Goal: Find specific page/section: Find specific page/section

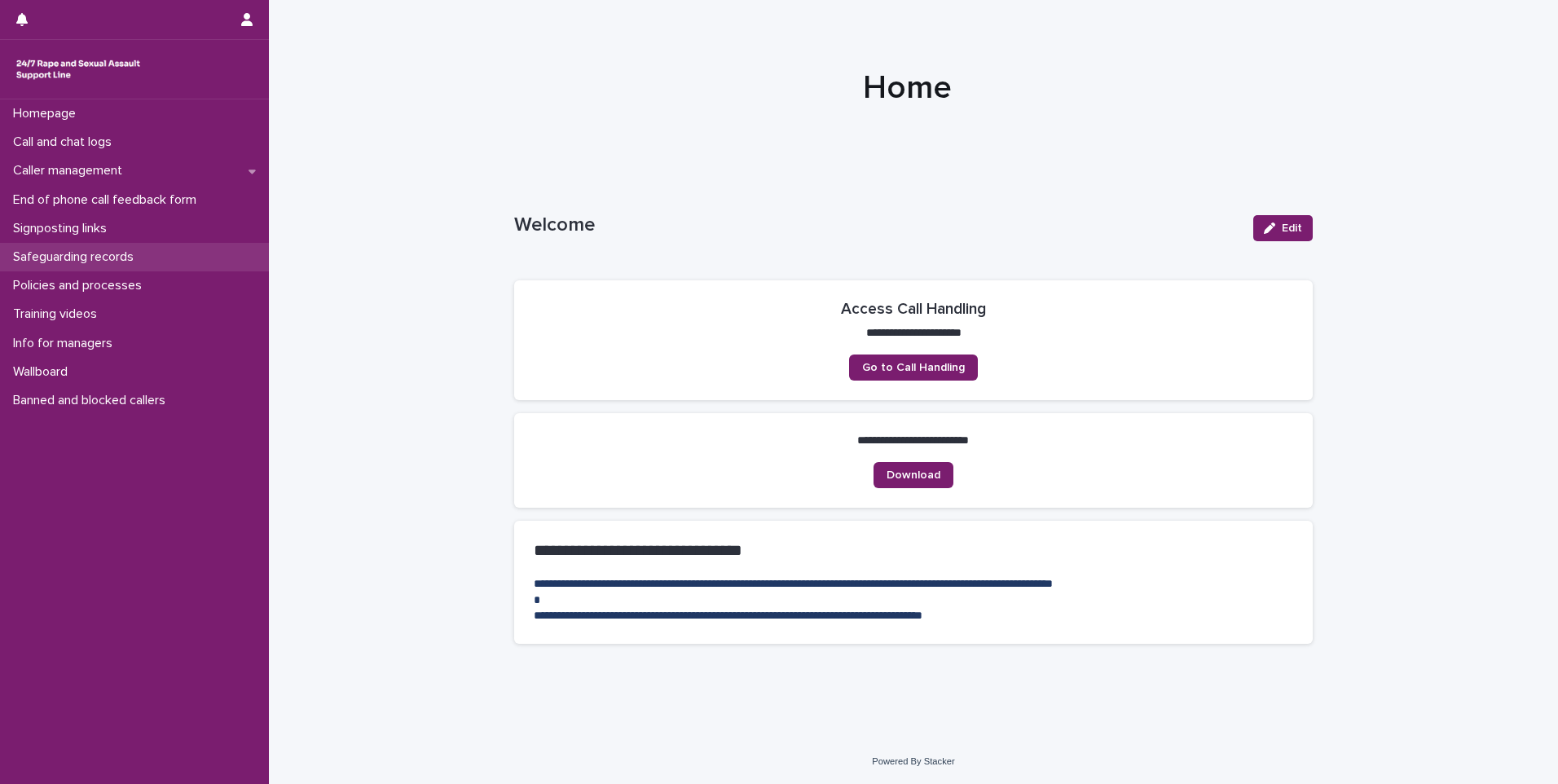
click at [87, 252] on p "Safeguarding records" at bounding box center [77, 256] width 141 height 16
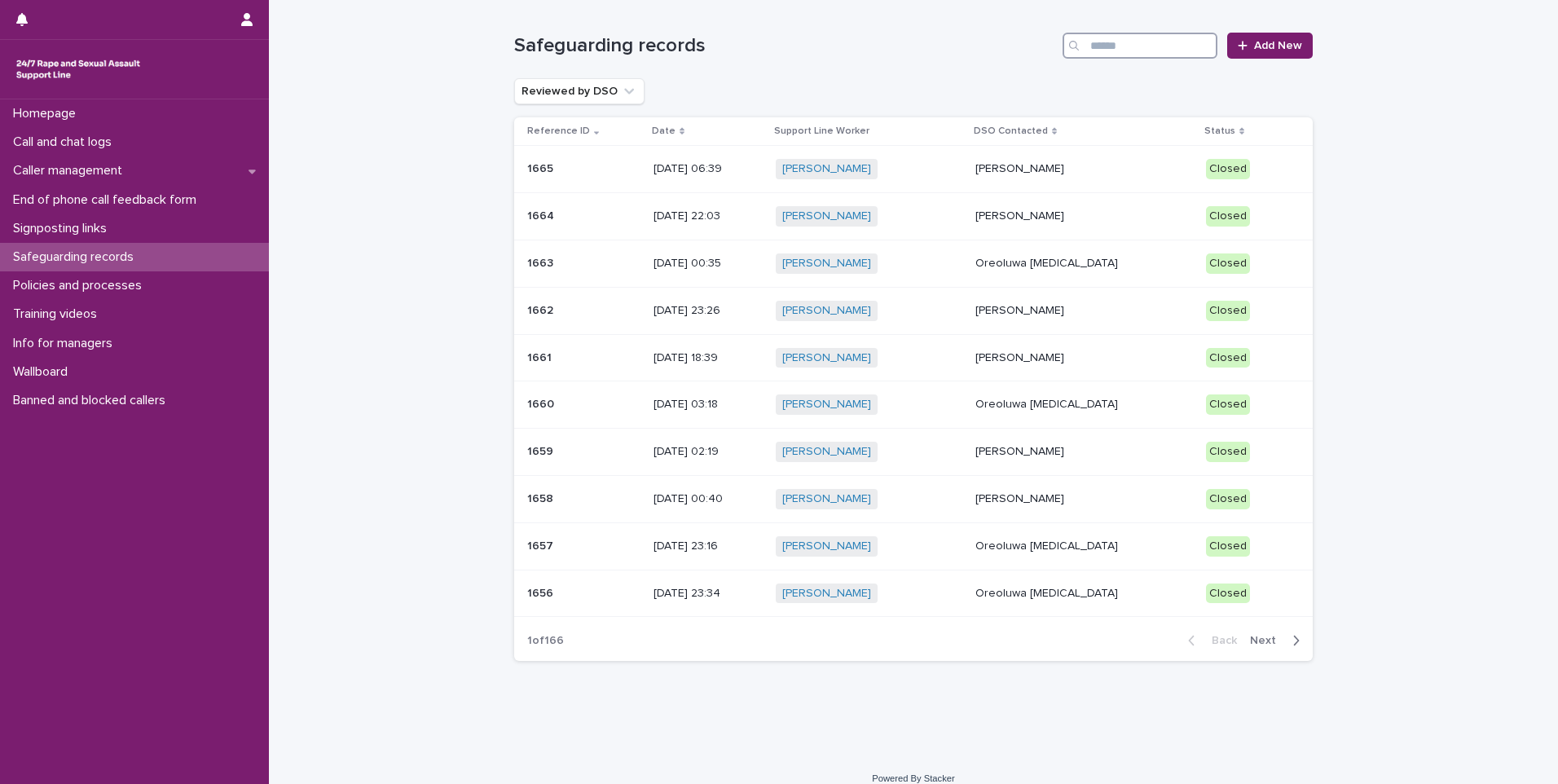
click at [1138, 51] on input "Search" at bounding box center [1140, 46] width 155 height 26
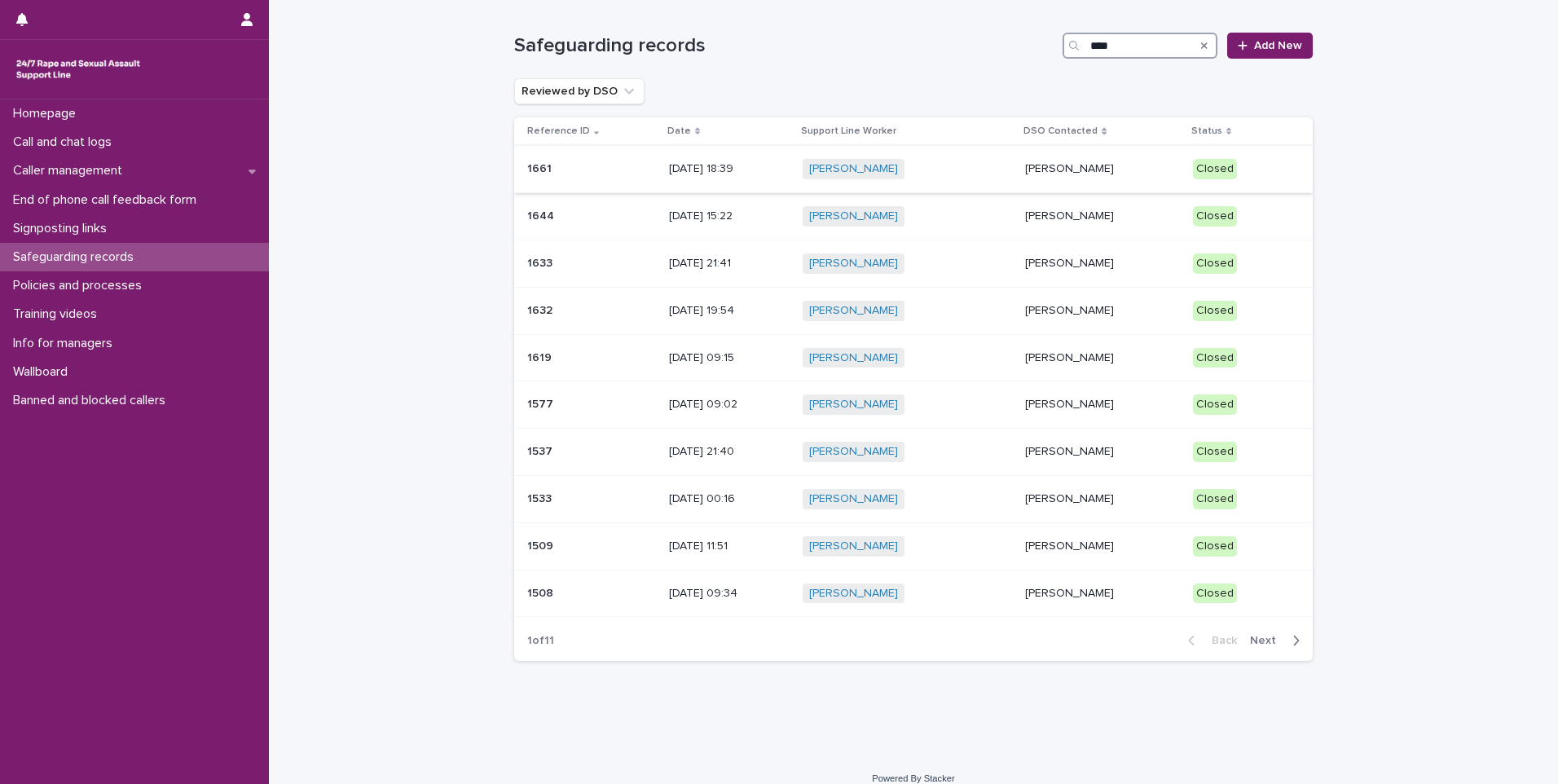
type input "****"
click at [1019, 185] on td "[PERSON_NAME]" at bounding box center [1103, 170] width 168 height 47
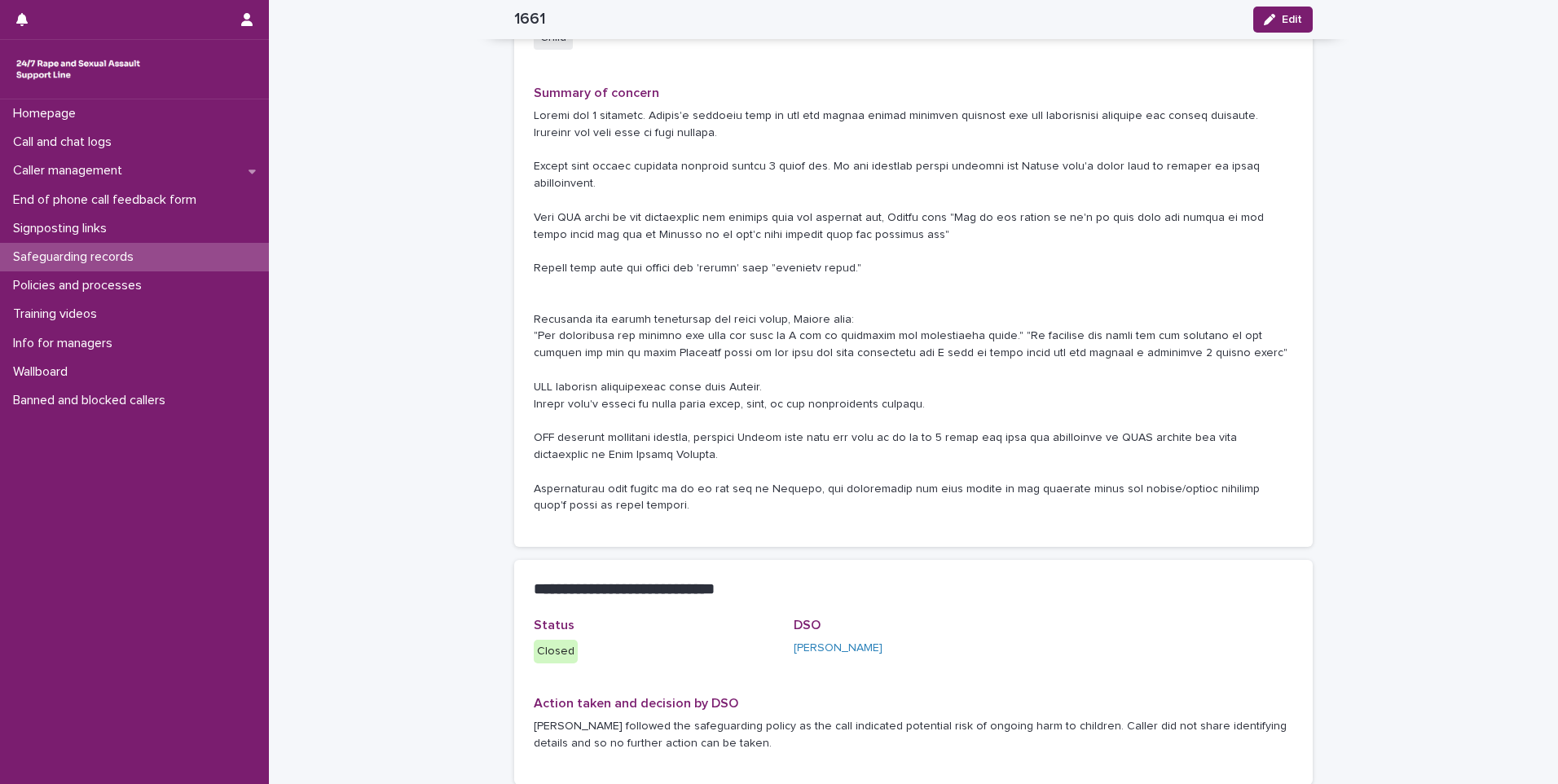
scroll to position [468, 0]
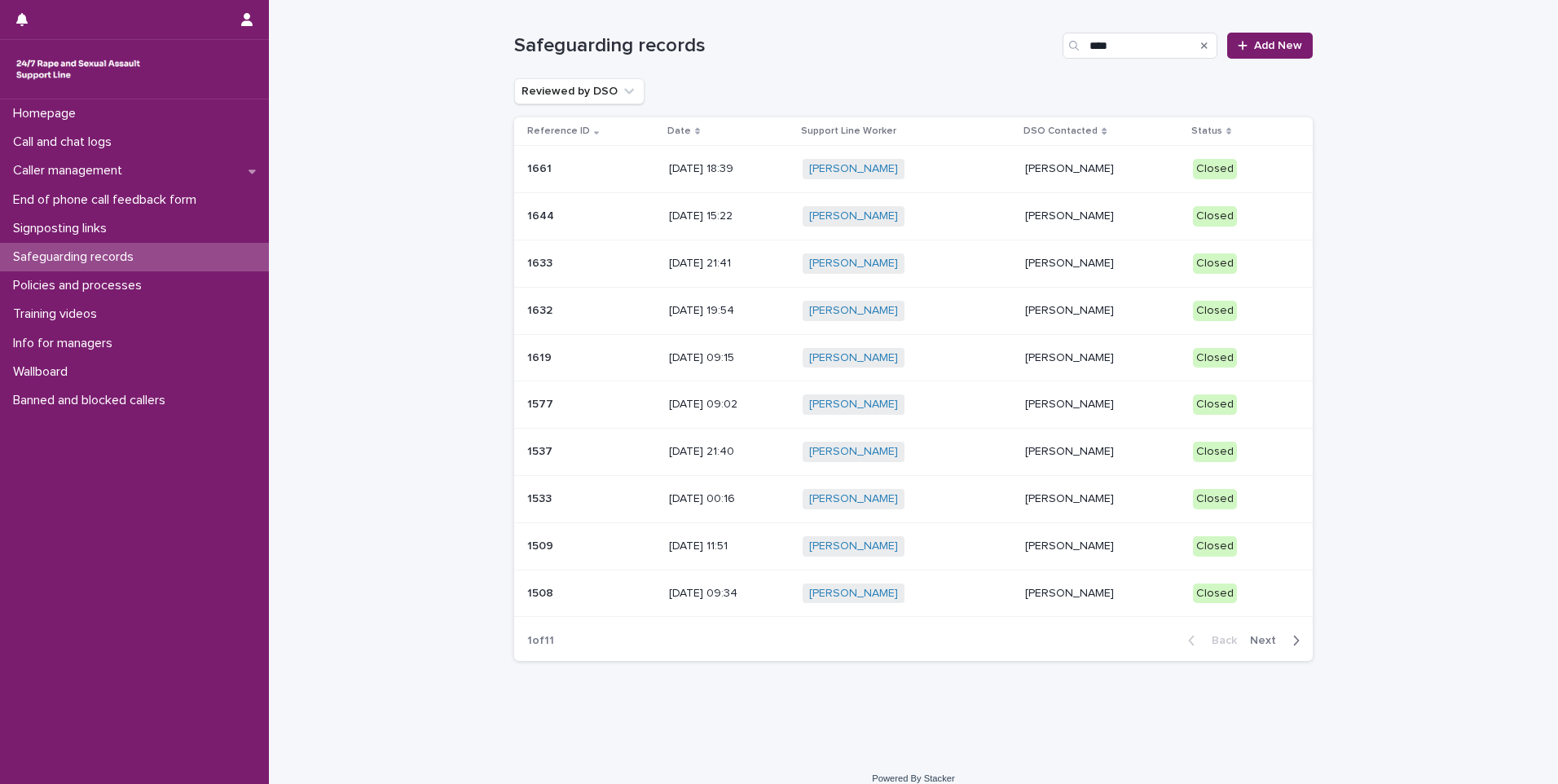
click at [1062, 223] on p "[PERSON_NAME]" at bounding box center [1103, 215] width 155 height 14
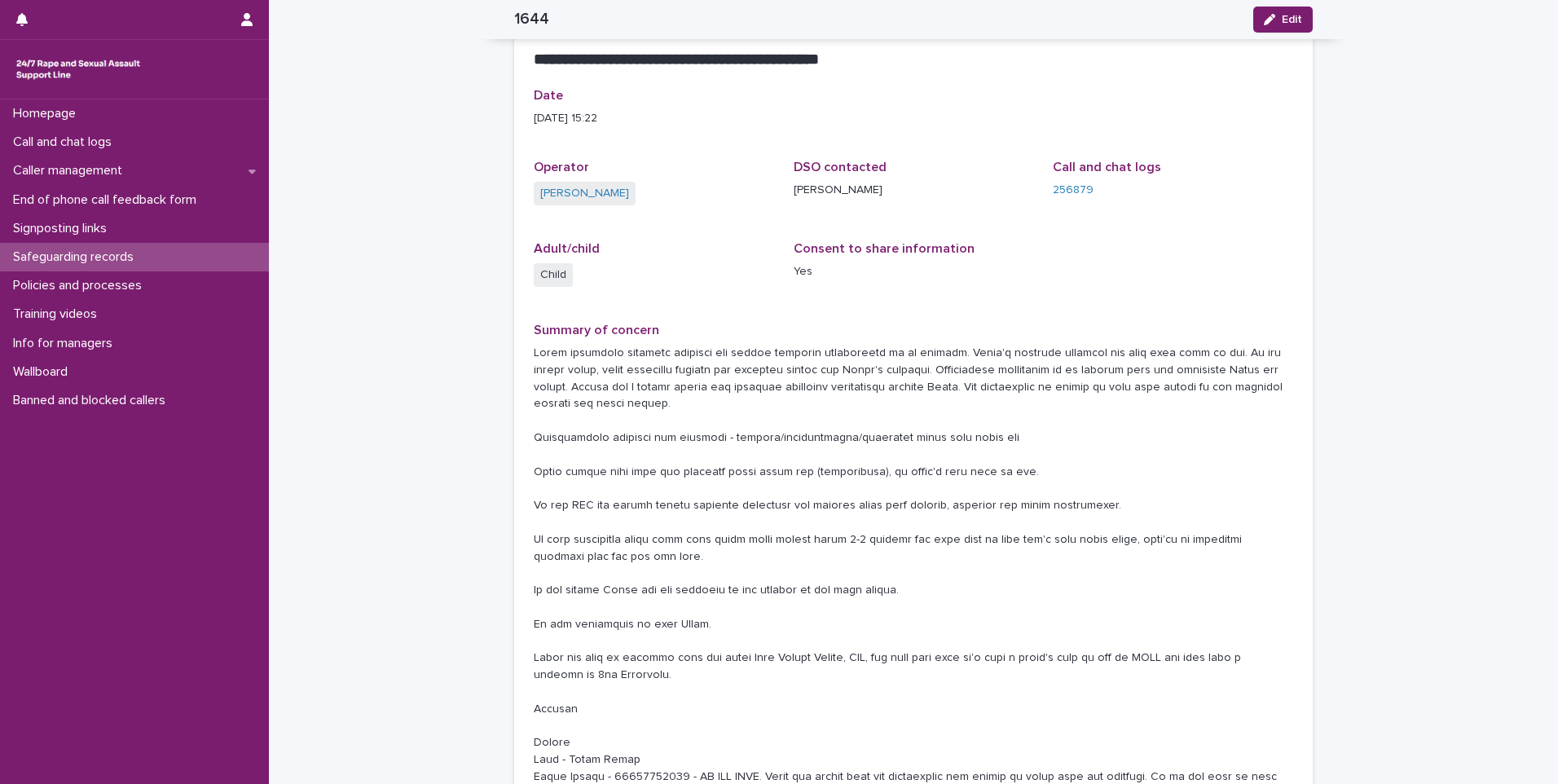
scroll to position [2, 0]
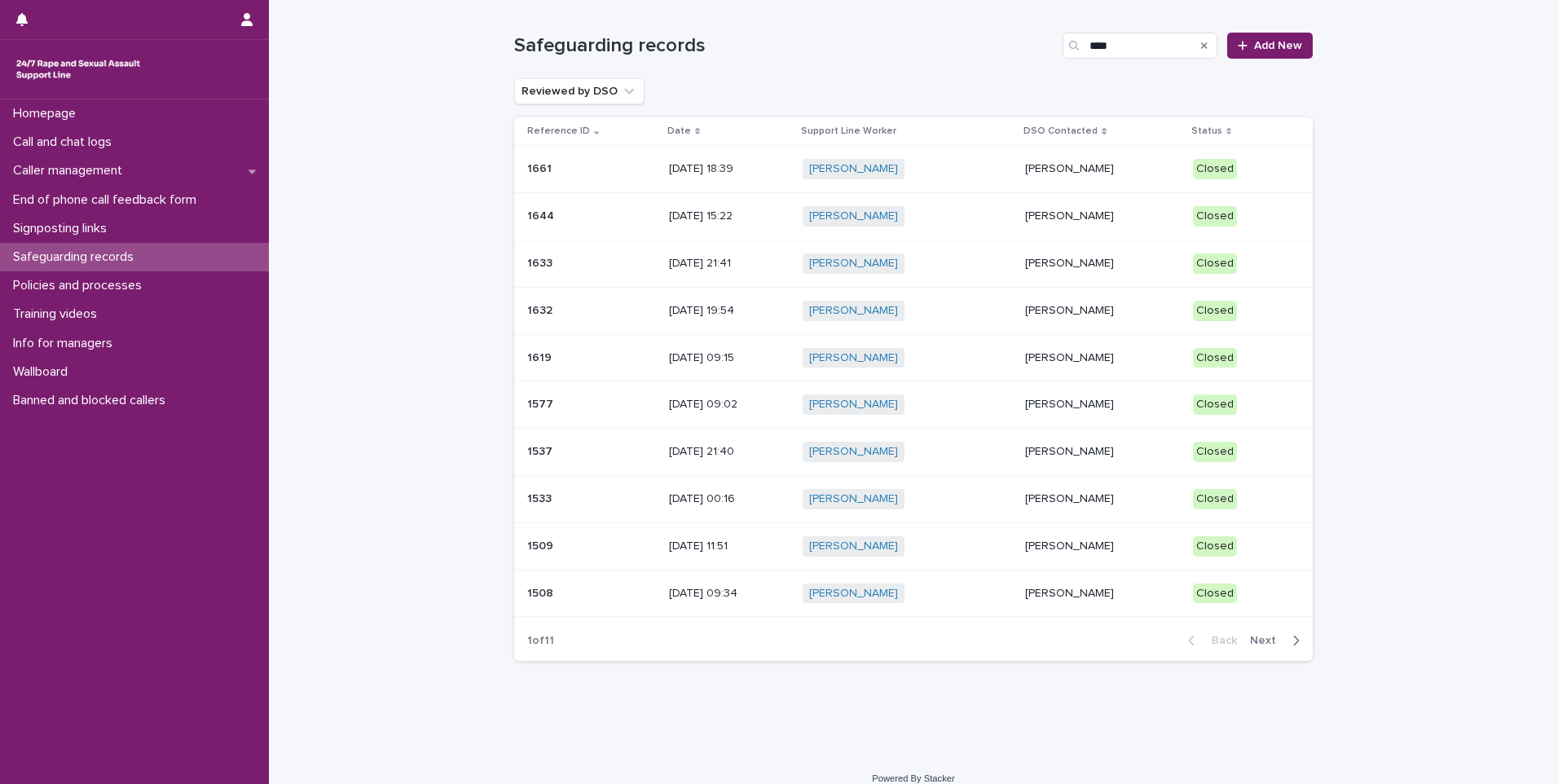
click at [1072, 256] on p "[PERSON_NAME]" at bounding box center [1103, 263] width 155 height 14
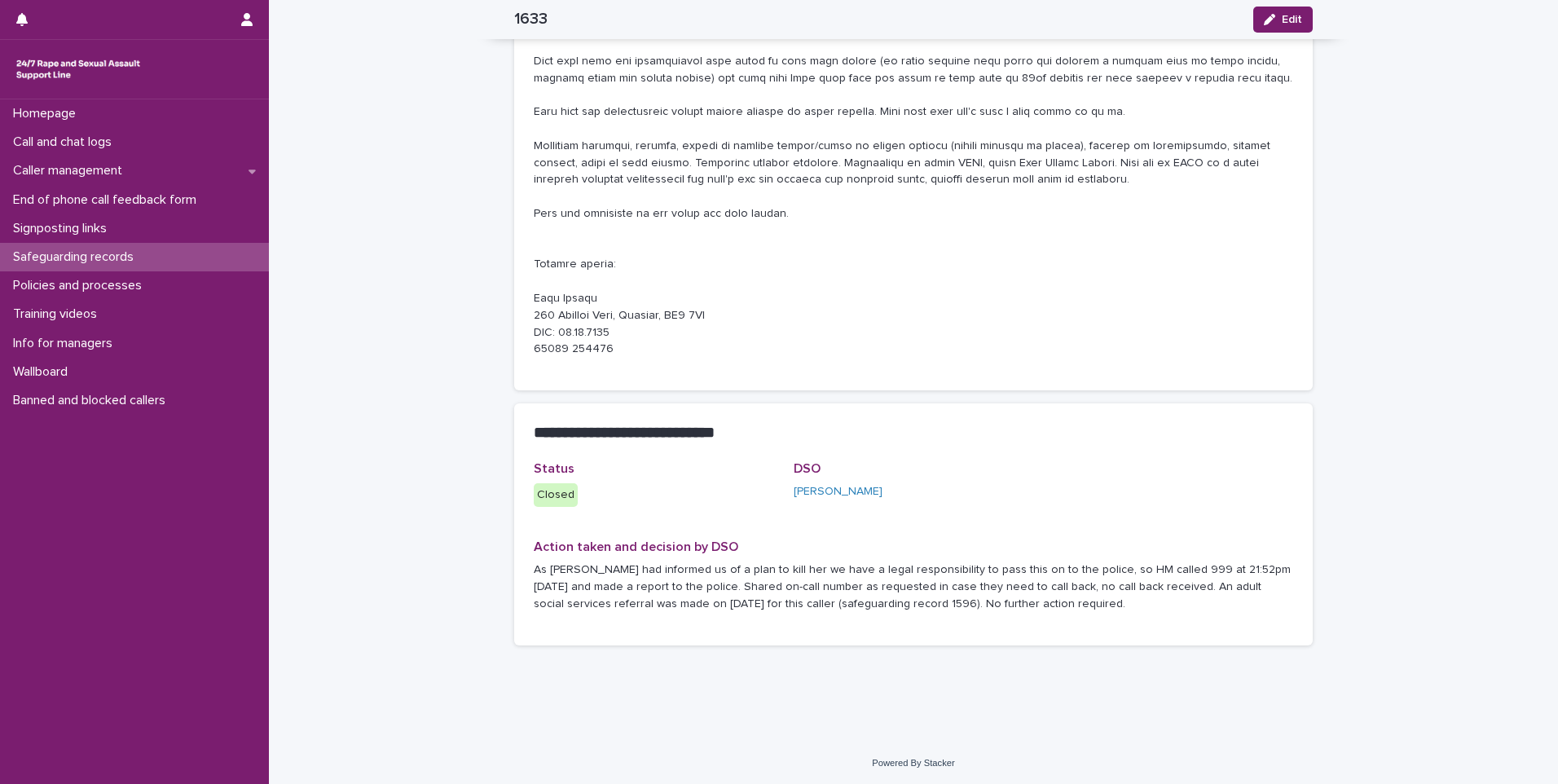
scroll to position [484, 0]
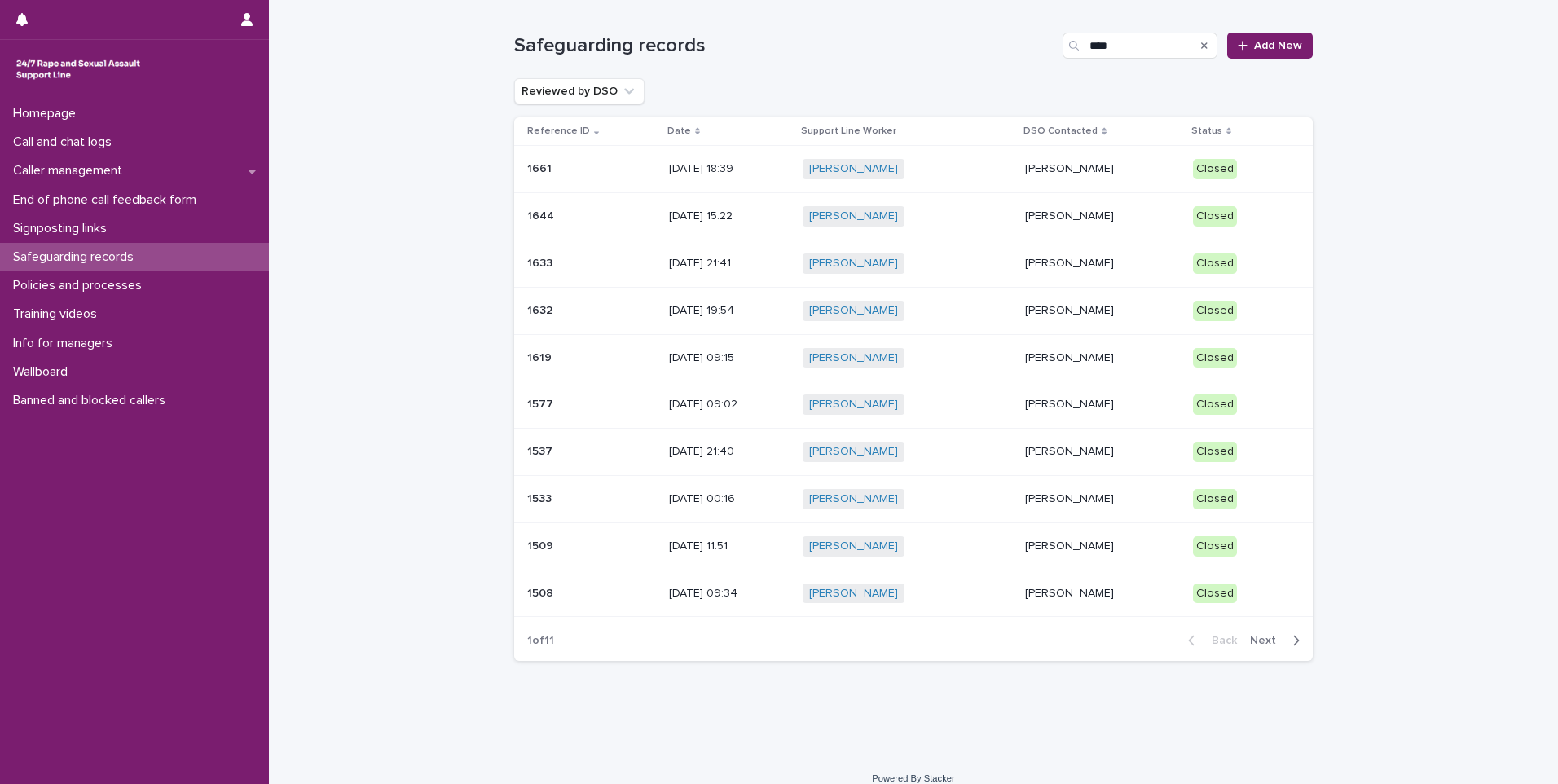
click at [1091, 293] on td "[PERSON_NAME]" at bounding box center [1103, 310] width 168 height 47
